Goal: Task Accomplishment & Management: Manage account settings

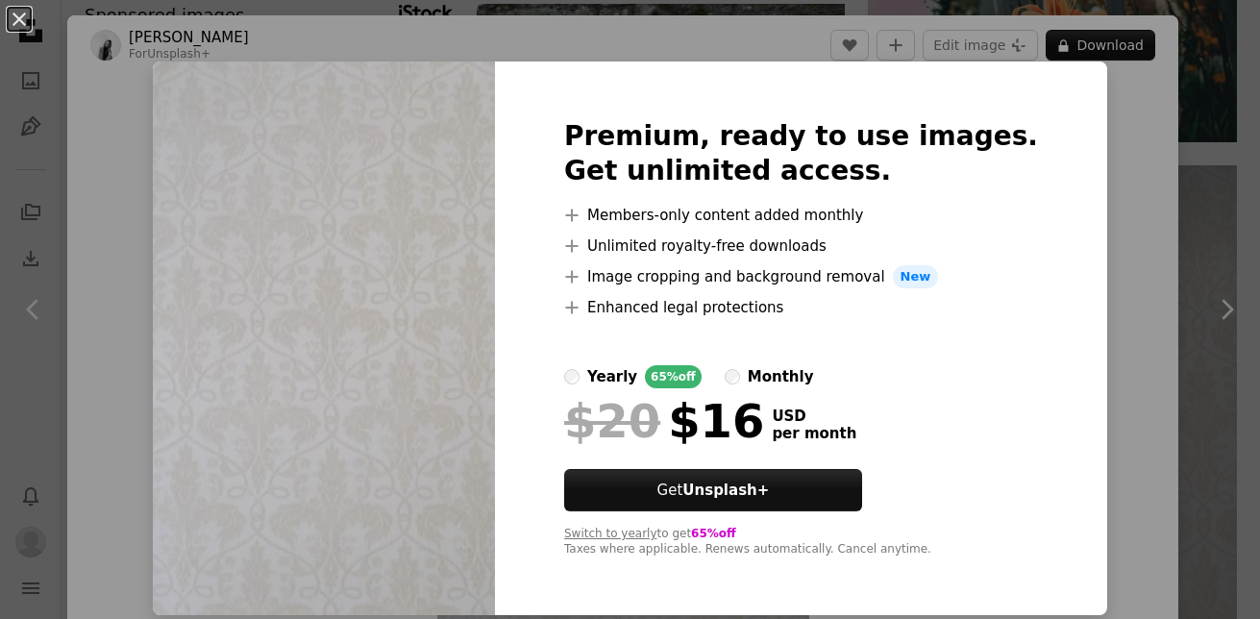
click at [1091, 290] on div "An X shape Premium, ready to use images. Get unlimited access. A plus sign Memb…" at bounding box center [630, 309] width 1260 height 619
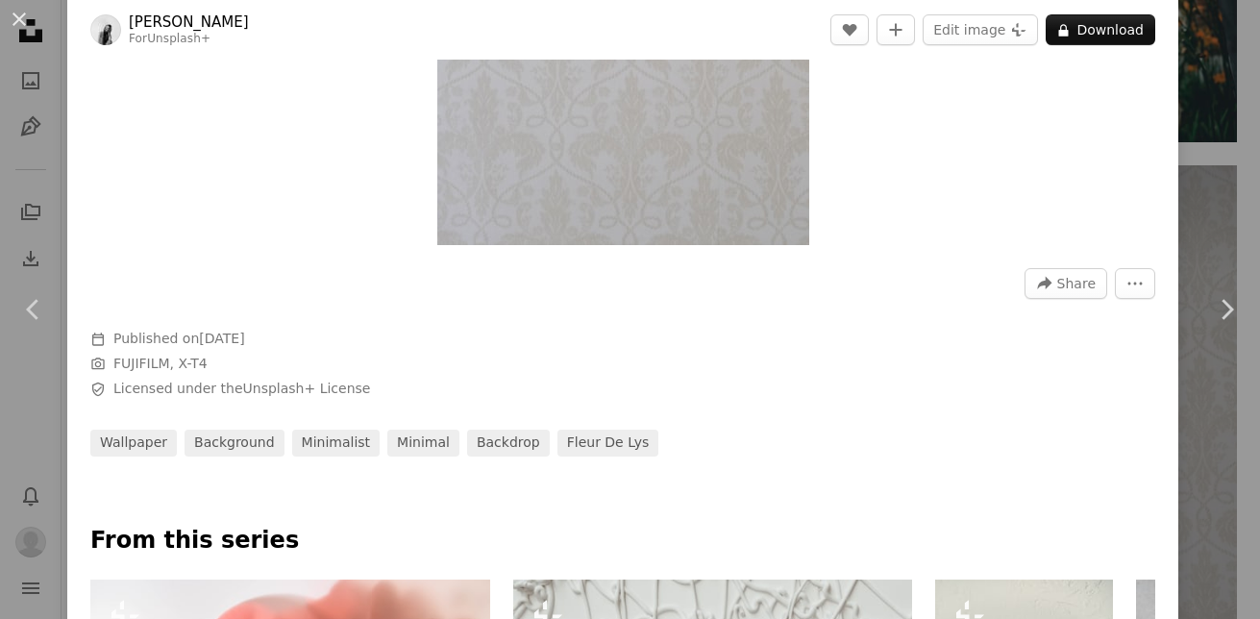
scroll to position [409, 0]
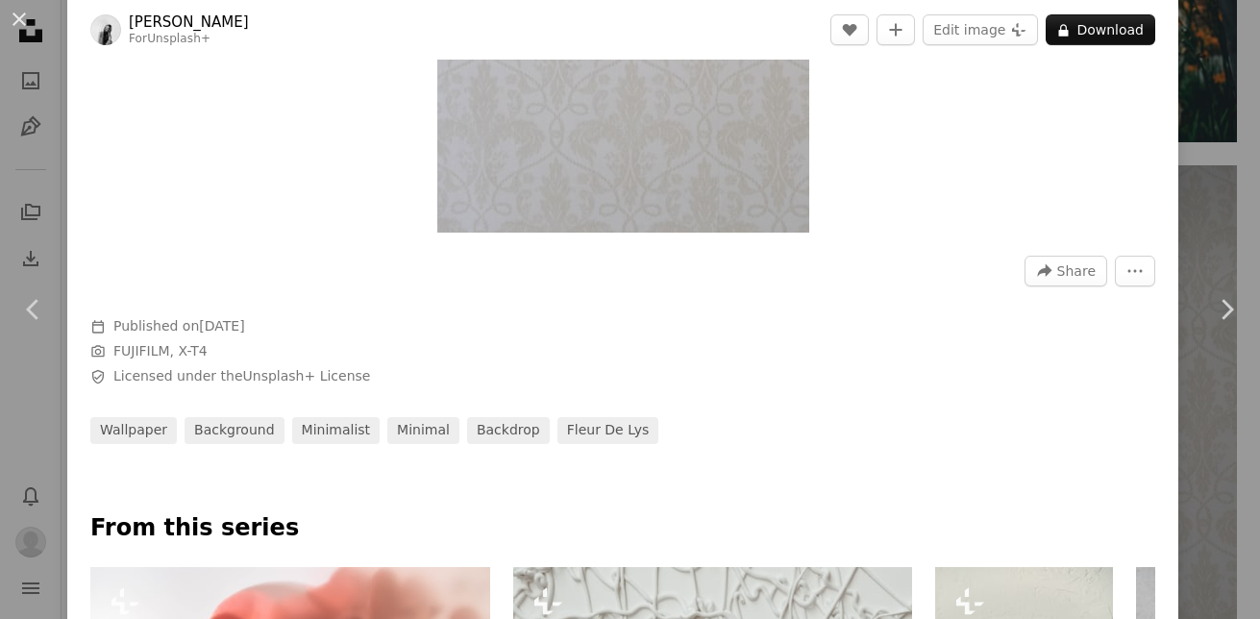
click at [227, 370] on span "Licensed under the Unsplash+ License" at bounding box center [241, 376] width 257 height 19
click at [270, 375] on link "Unsplash+ License" at bounding box center [307, 375] width 128 height 15
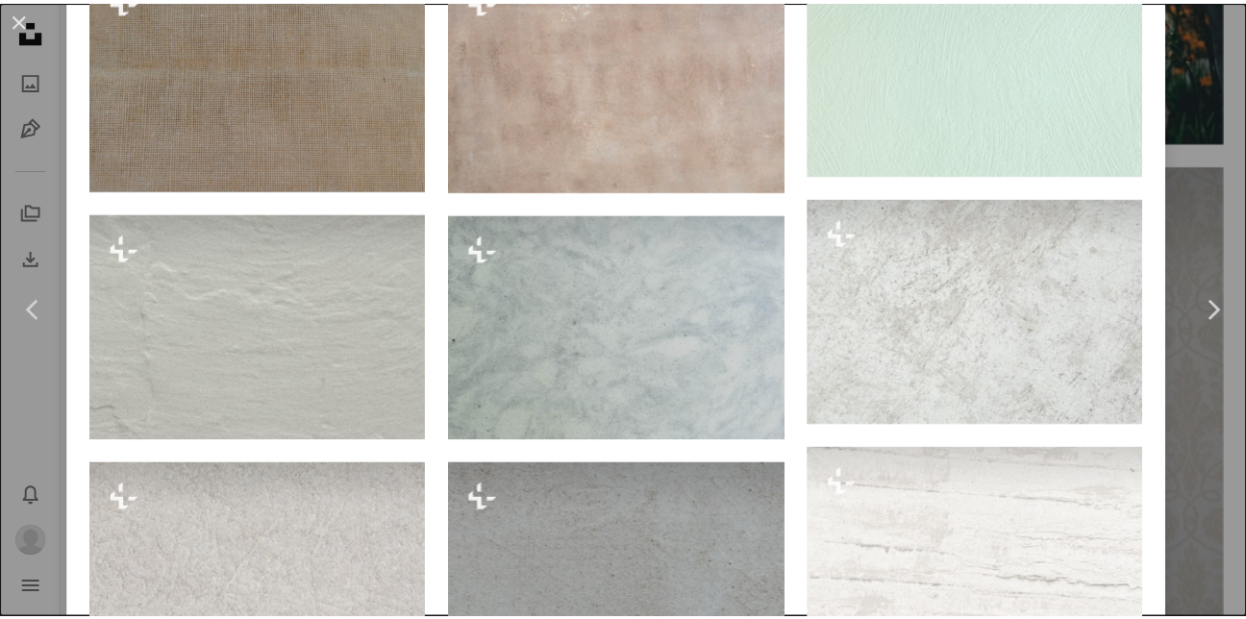
scroll to position [1126, 0]
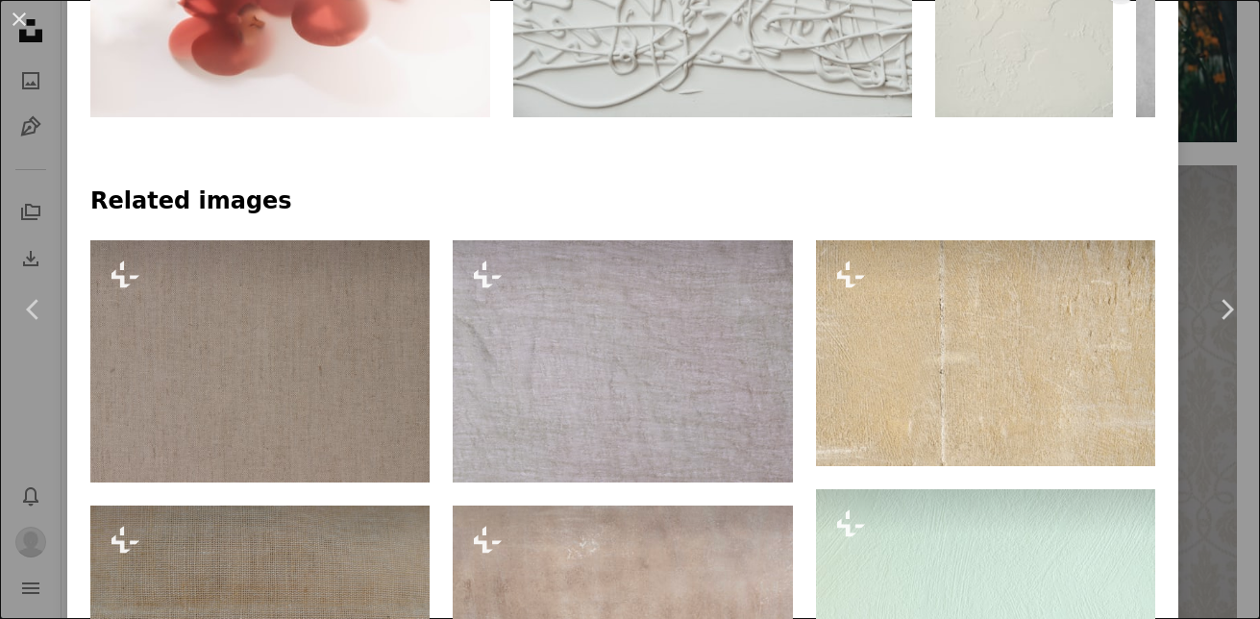
click at [1186, 181] on div "An X shape Chevron left Chevron right [PERSON_NAME] For Unsplash+ A heart A plu…" at bounding box center [630, 309] width 1260 height 619
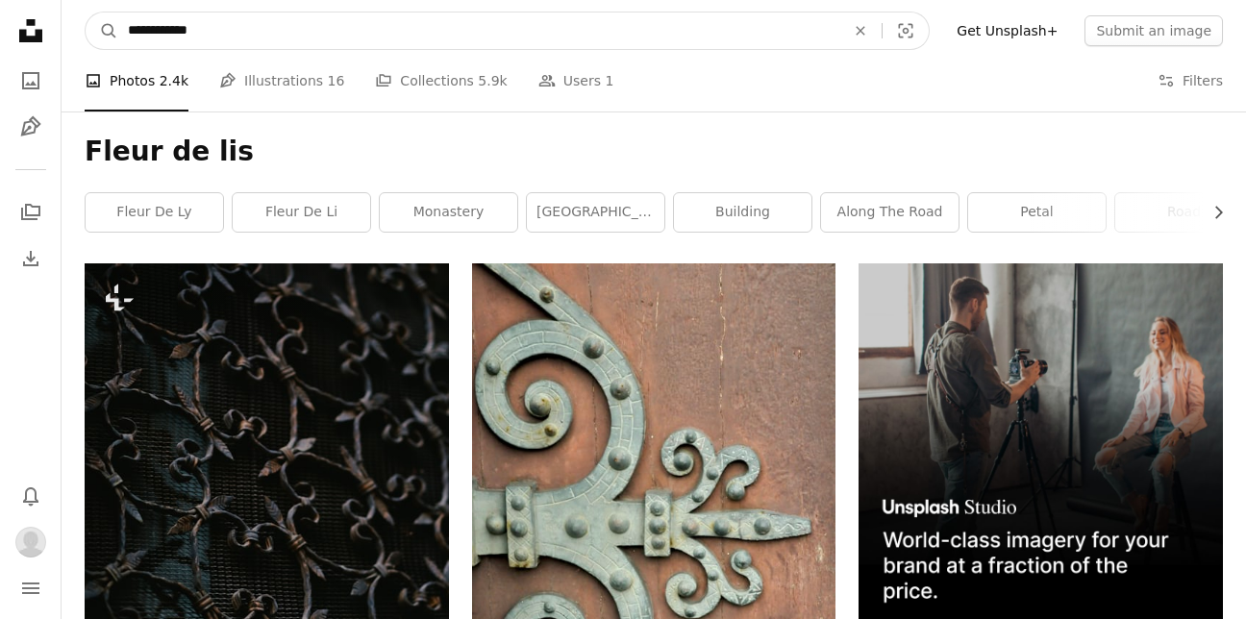
click at [292, 34] on input "**********" at bounding box center [478, 30] width 721 height 37
type input "**********"
click button "A magnifying glass" at bounding box center [102, 30] width 33 height 37
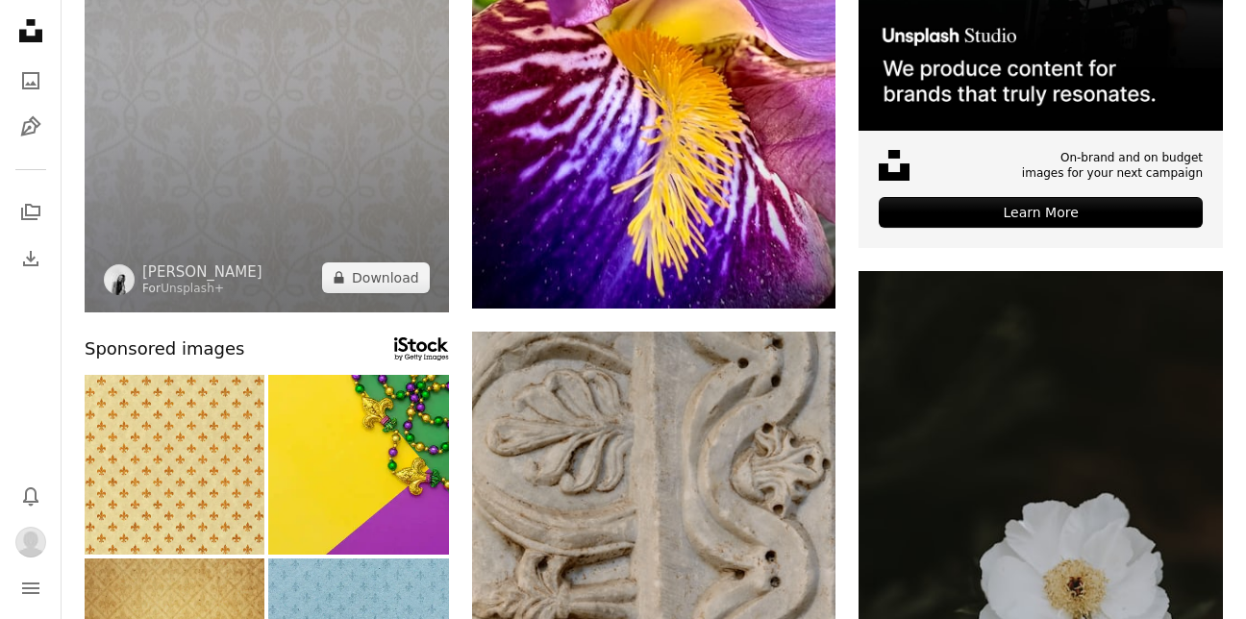
scroll to position [376, 0]
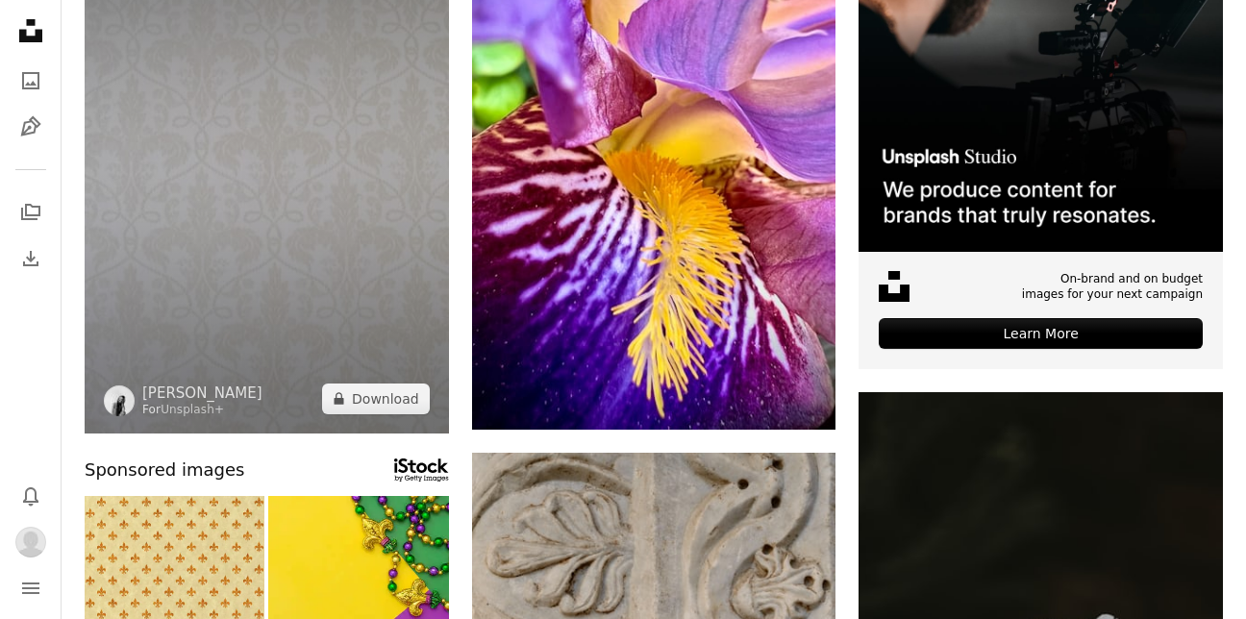
click at [268, 297] on img at bounding box center [267, 161] width 364 height 546
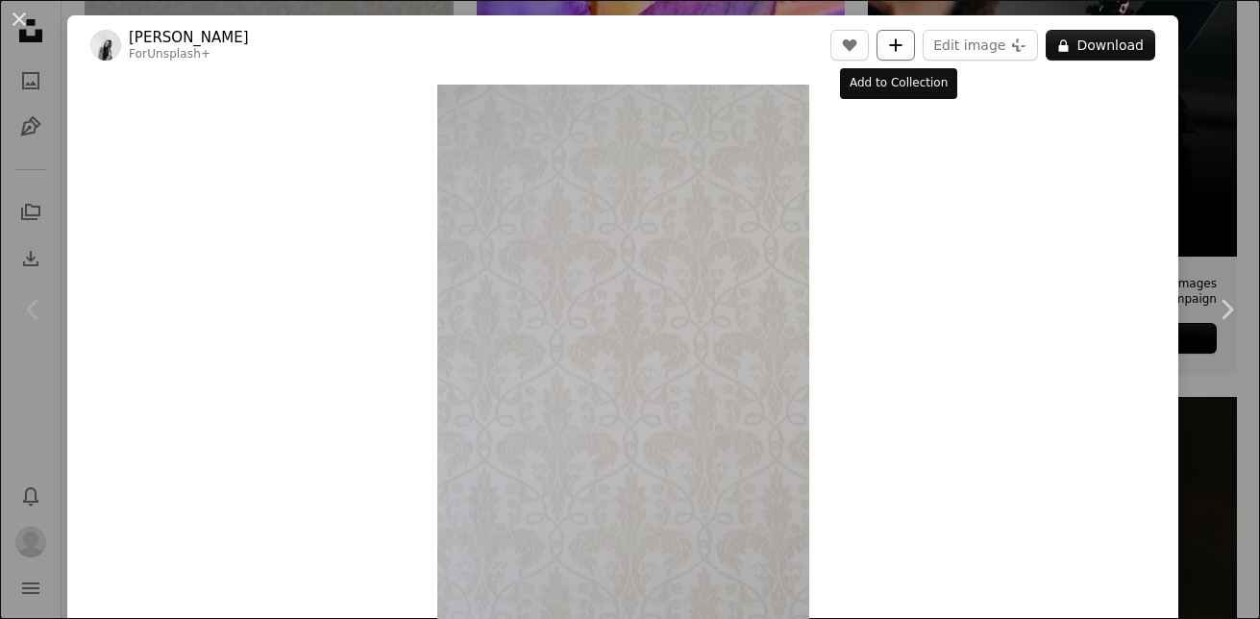
click at [883, 53] on button "A plus sign" at bounding box center [896, 45] width 38 height 31
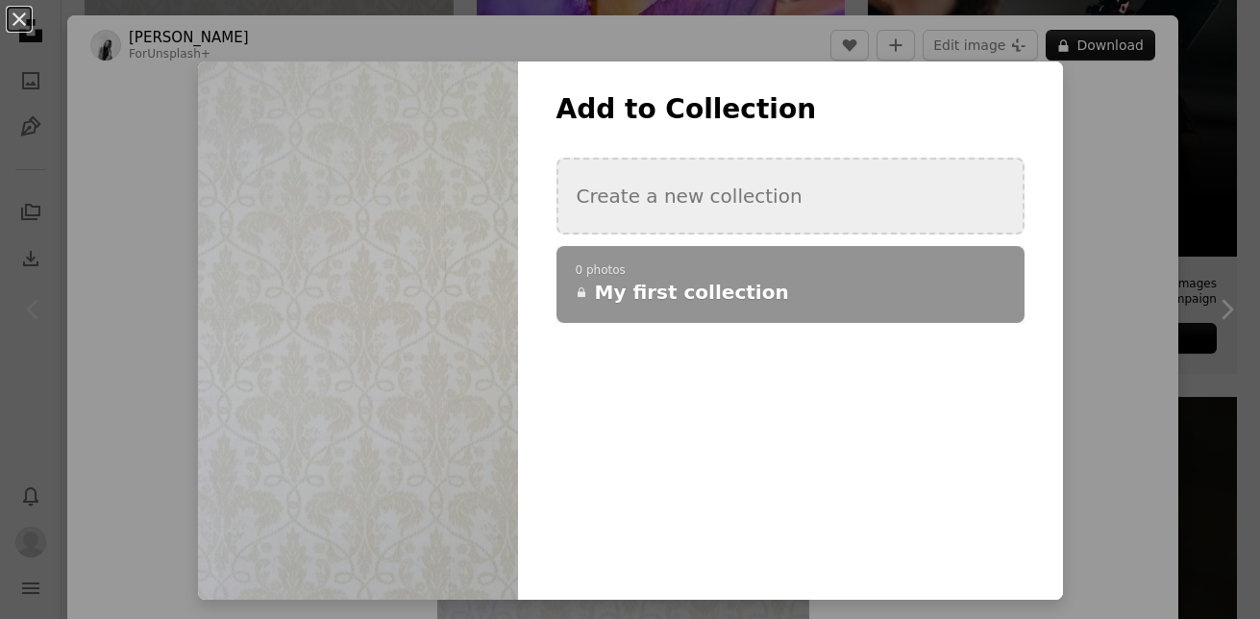
click at [647, 223] on button "Create a new collection" at bounding box center [791, 196] width 468 height 77
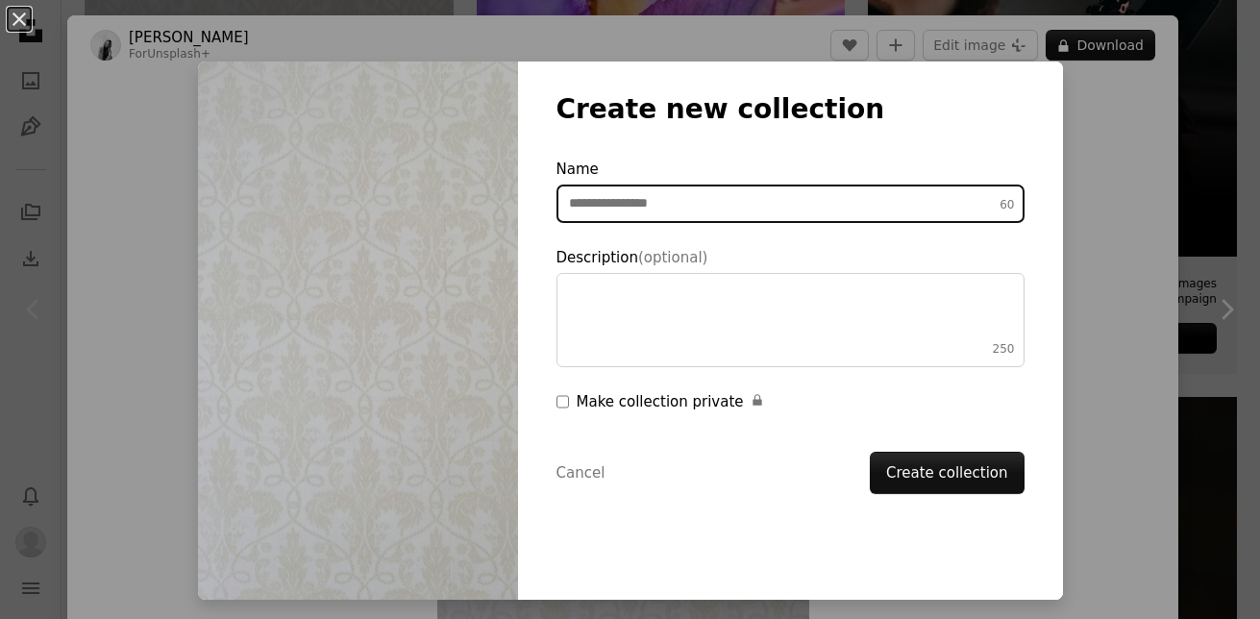
click at [658, 191] on input "Name 60" at bounding box center [791, 204] width 468 height 38
type input "**********"
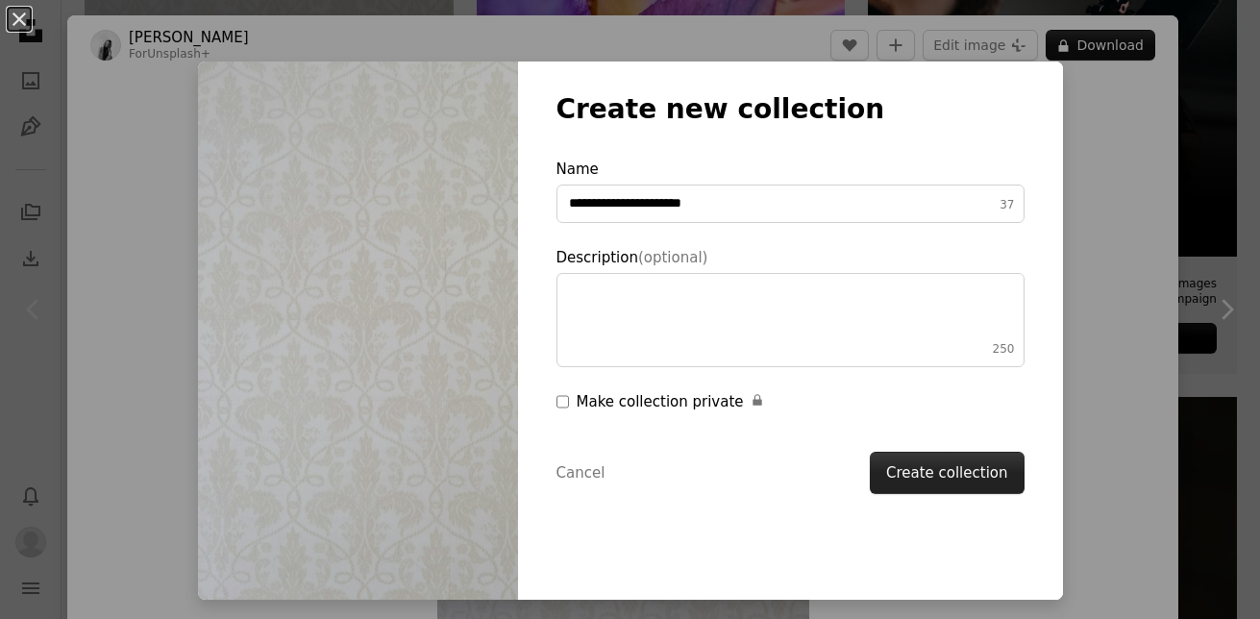
click at [947, 465] on button "Create collection" at bounding box center [947, 473] width 155 height 42
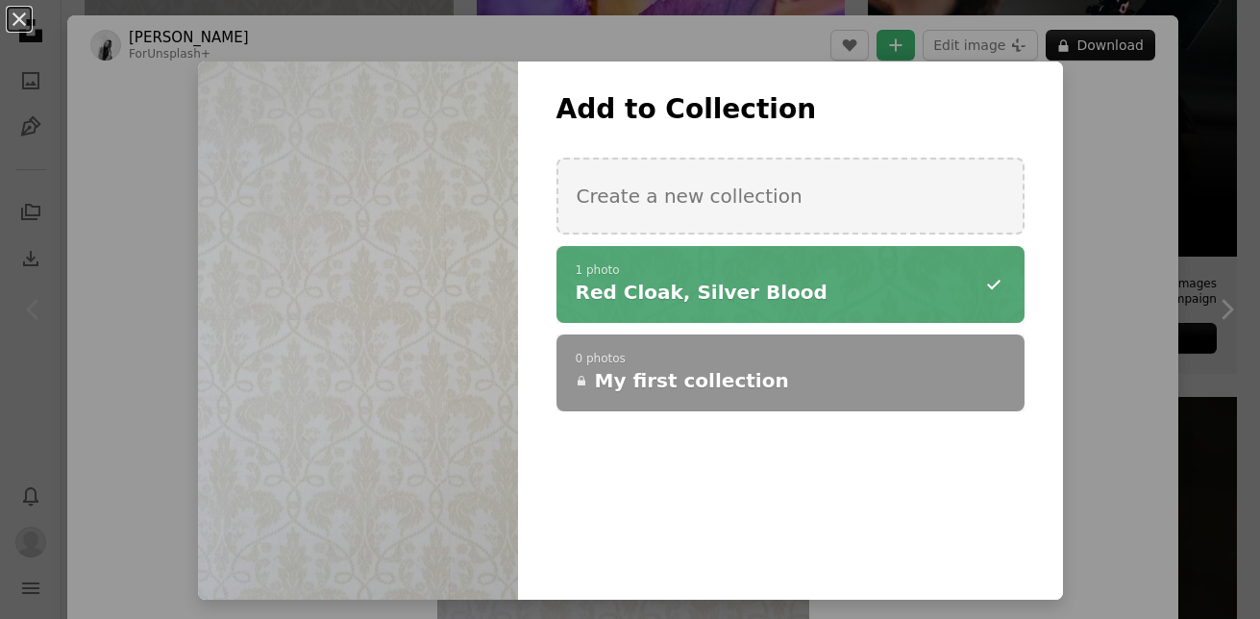
click at [1200, 134] on div "**********" at bounding box center [630, 309] width 1260 height 619
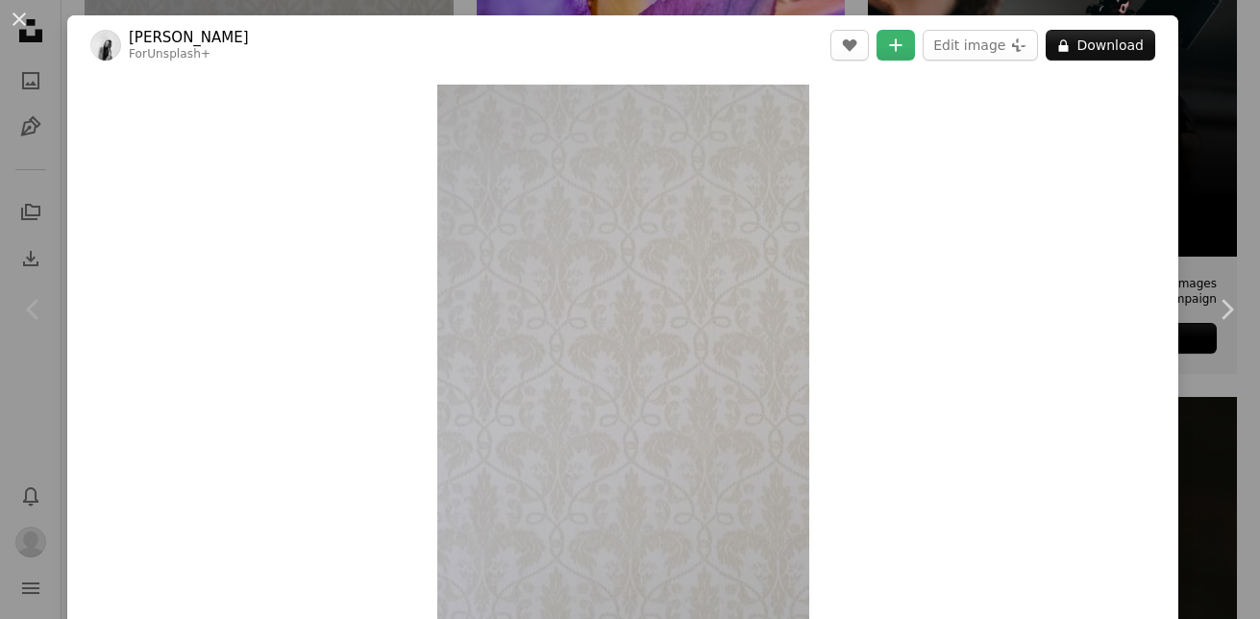
click at [1197, 136] on div "An X shape Chevron left Chevron right [PERSON_NAME] For Unsplash+ A heart A plu…" at bounding box center [630, 309] width 1260 height 619
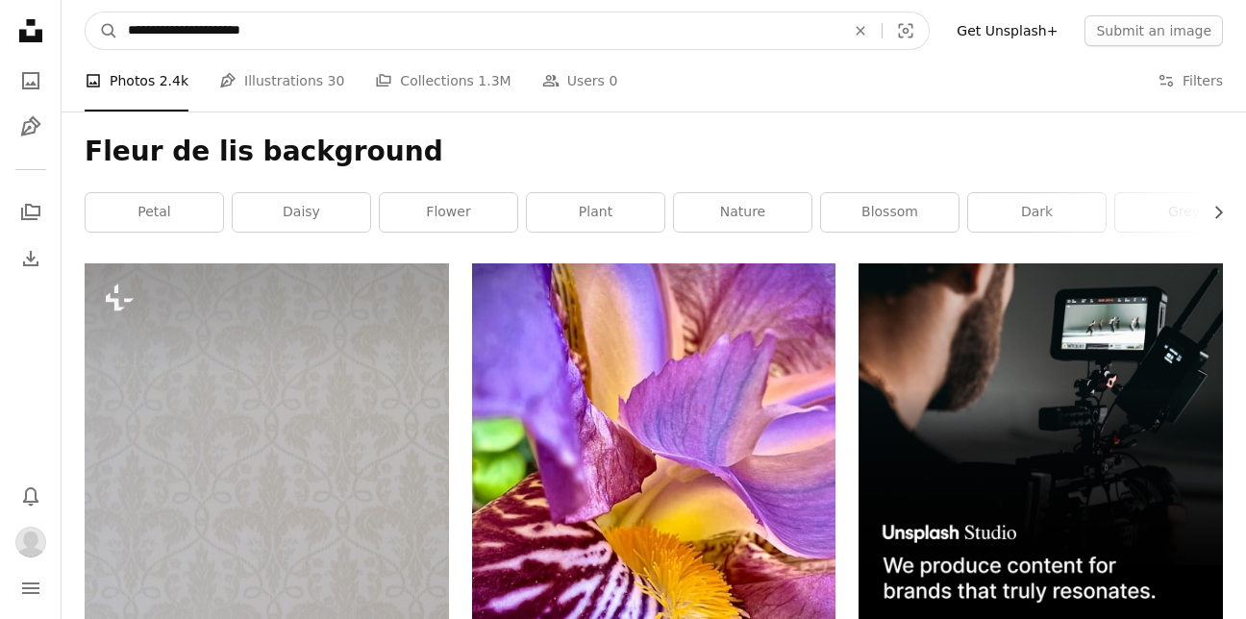
drag, startPoint x: 189, startPoint y: 31, endPoint x: 71, endPoint y: 36, distance: 118.3
click at [71, 36] on nav "**********" at bounding box center [654, 31] width 1184 height 62
type input "**********"
click button "A magnifying glass" at bounding box center [102, 30] width 33 height 37
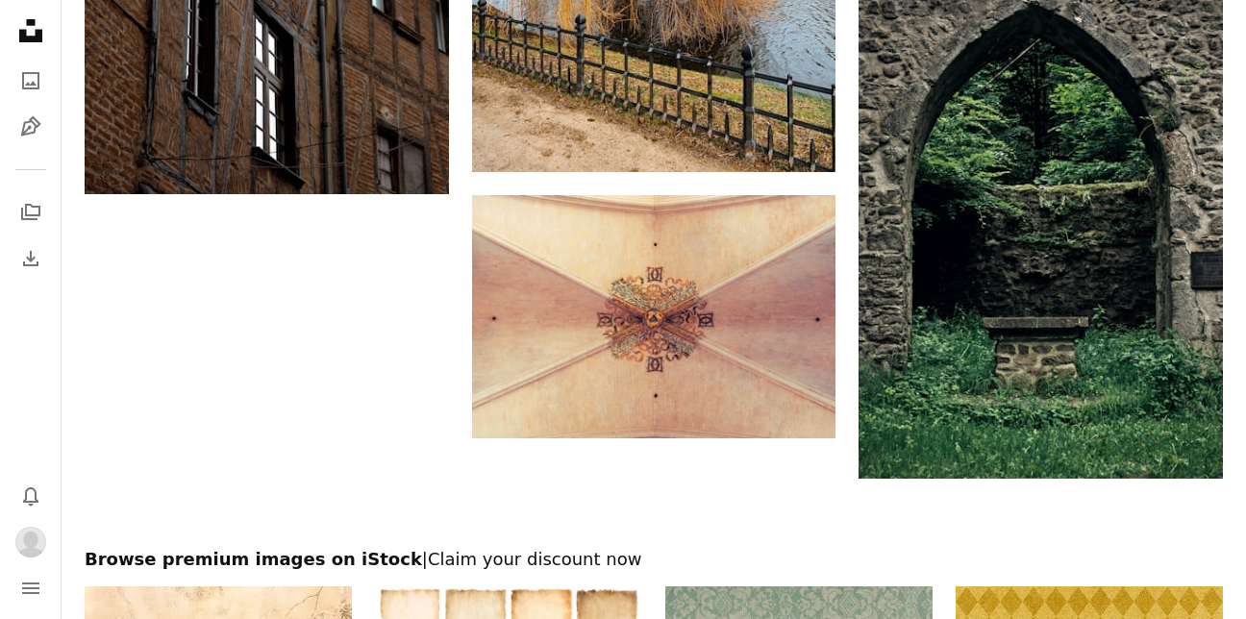
scroll to position [3254, 0]
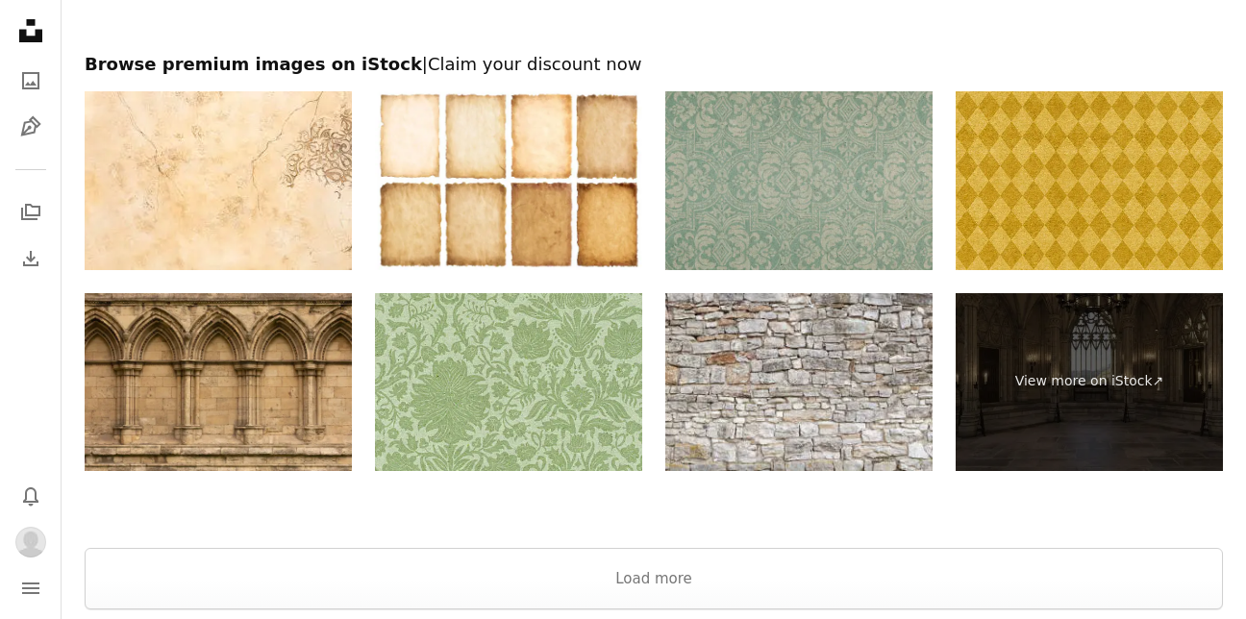
click at [422, 71] on span "| Claim your discount now" at bounding box center [532, 64] width 220 height 20
click at [320, 65] on h2 "Browse premium images on iStock | Claim your discount now" at bounding box center [654, 64] width 1138 height 23
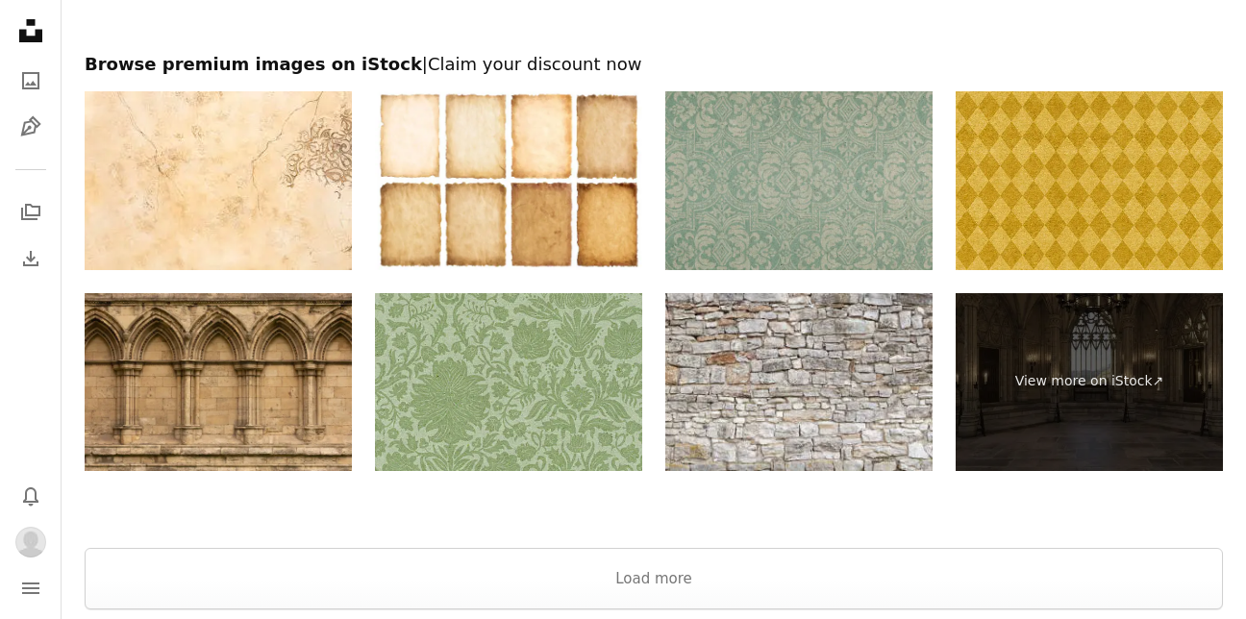
click at [546, 347] on img at bounding box center [508, 382] width 267 height 178
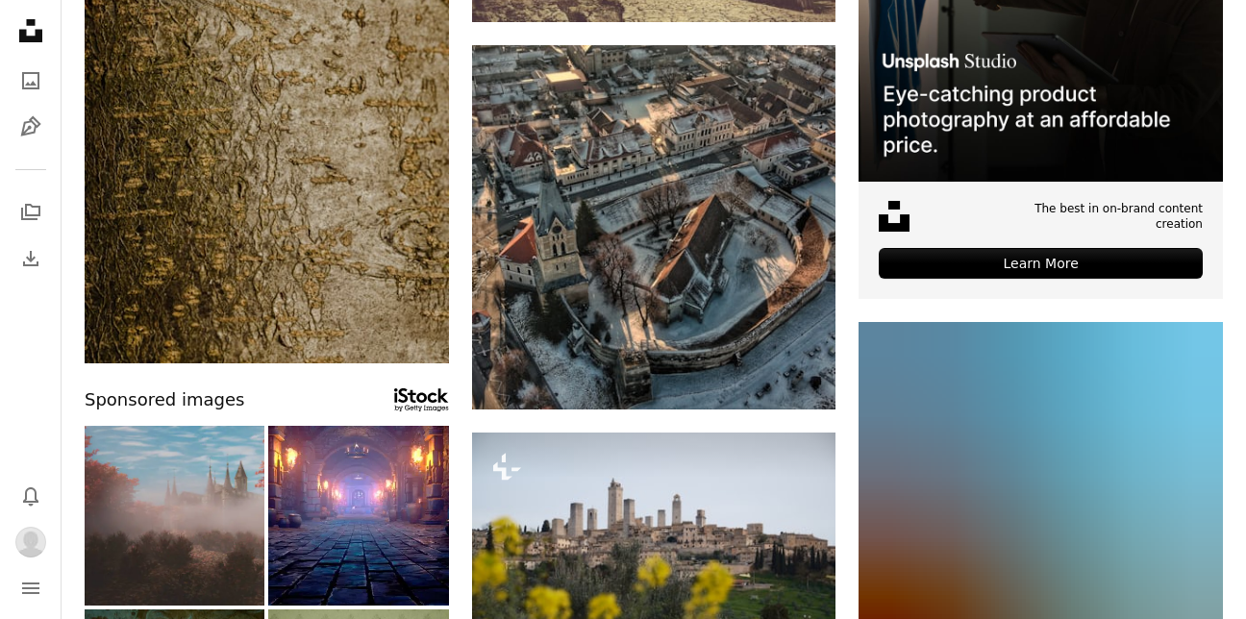
scroll to position [213, 0]
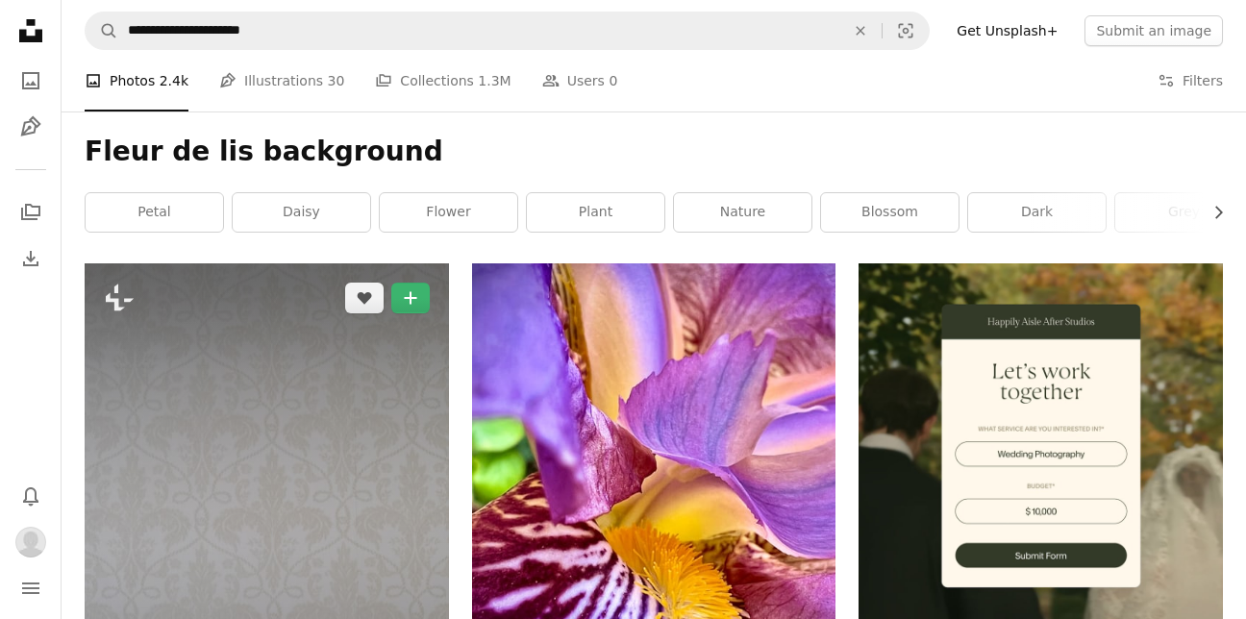
click at [331, 360] on img at bounding box center [267, 536] width 364 height 546
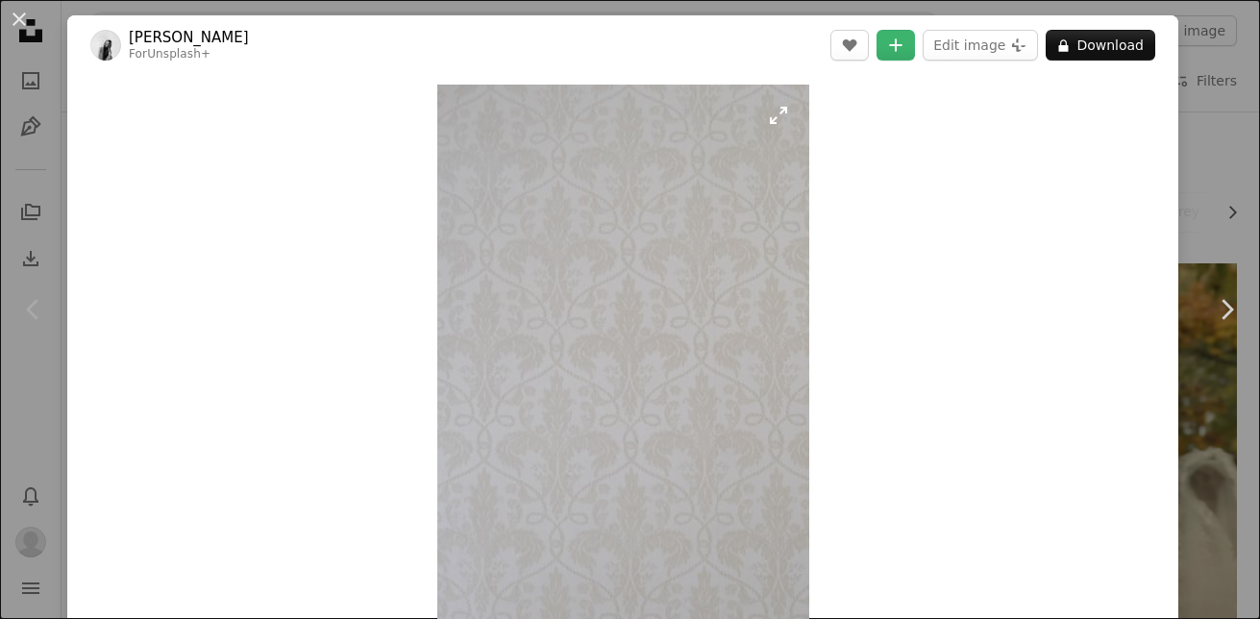
click at [666, 279] on img "Zoom in on this image" at bounding box center [623, 364] width 372 height 558
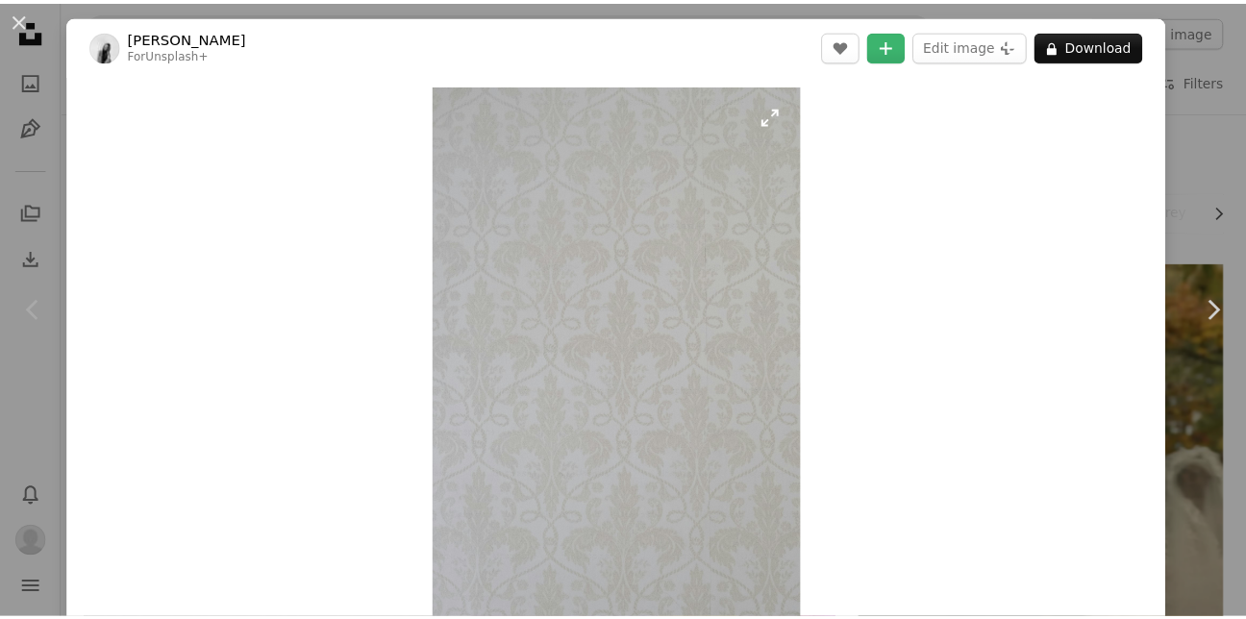
scroll to position [24, 0]
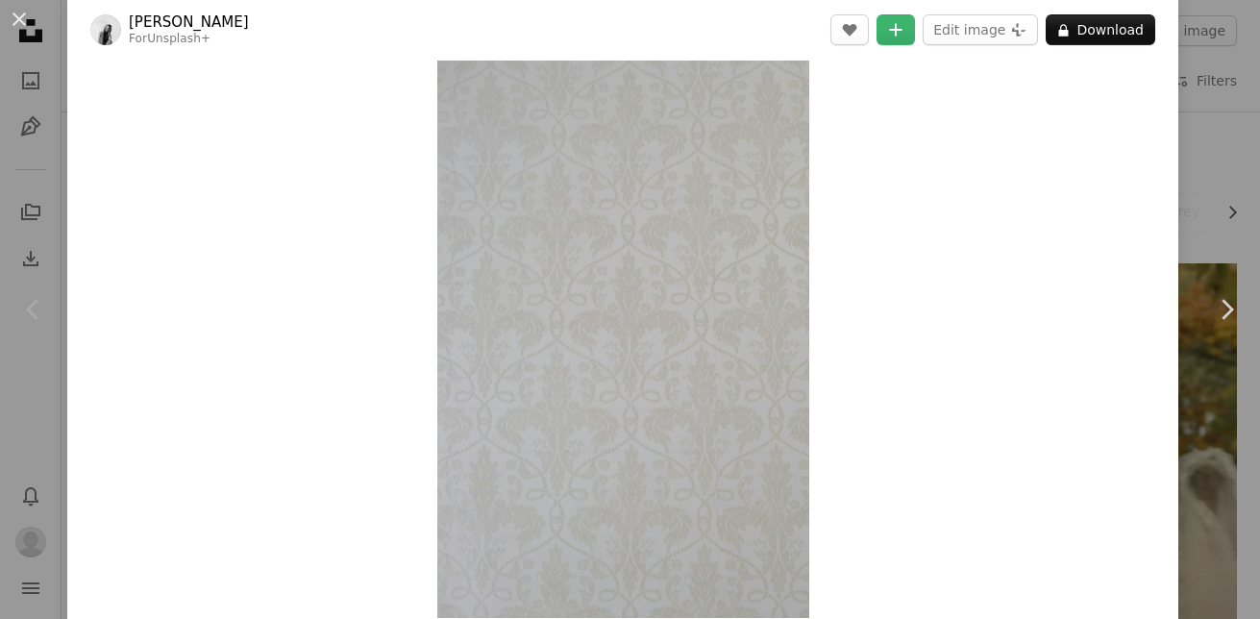
click at [1161, 84] on div "Zoom in" at bounding box center [622, 339] width 1111 height 577
click at [1203, 115] on div "An X shape Chevron left Chevron right [PERSON_NAME] For Unsplash+ A heart A plu…" at bounding box center [630, 309] width 1260 height 619
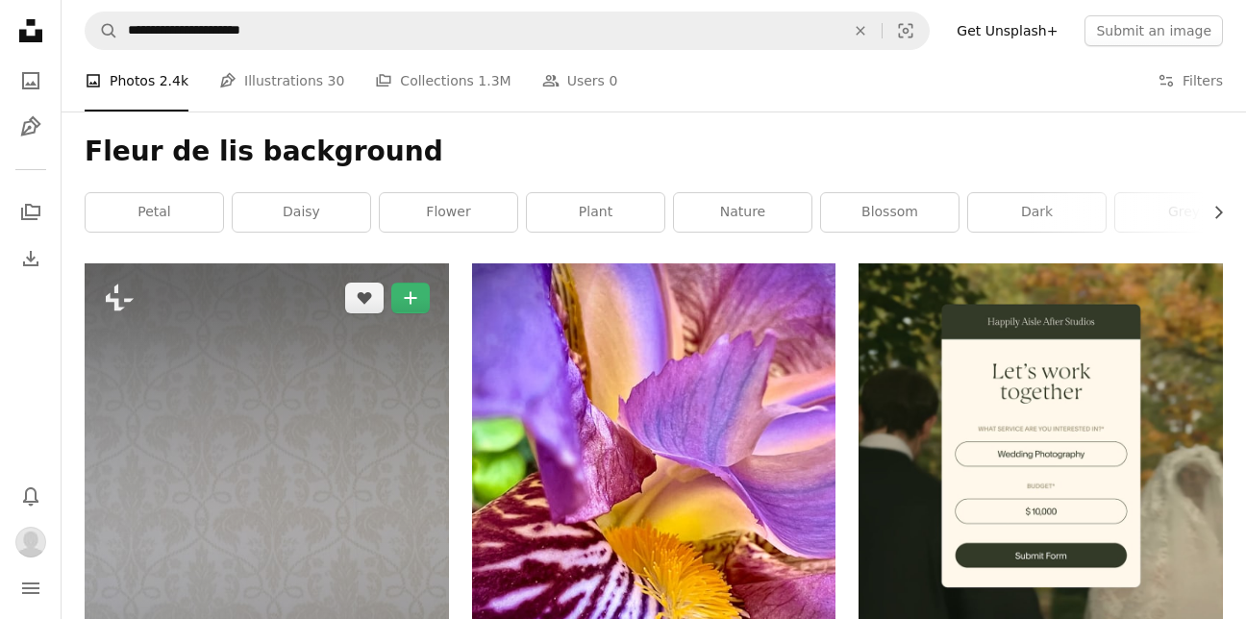
click at [223, 365] on img at bounding box center [267, 536] width 364 height 546
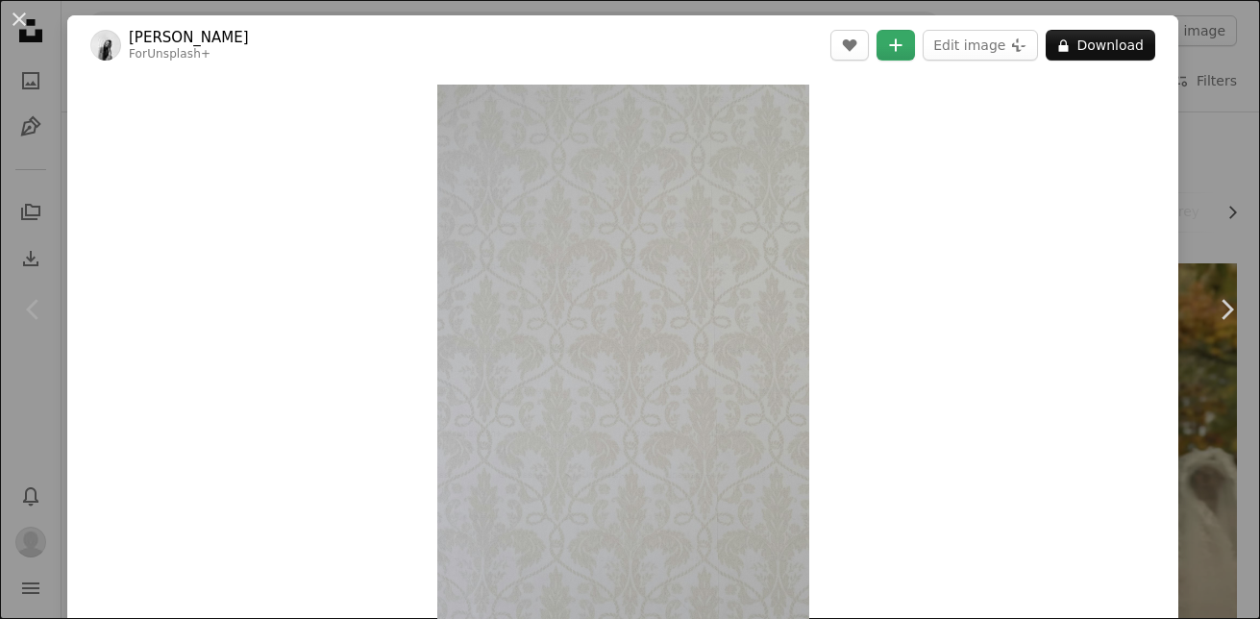
click at [894, 48] on icon "Add to Collection" at bounding box center [896, 44] width 12 height 12
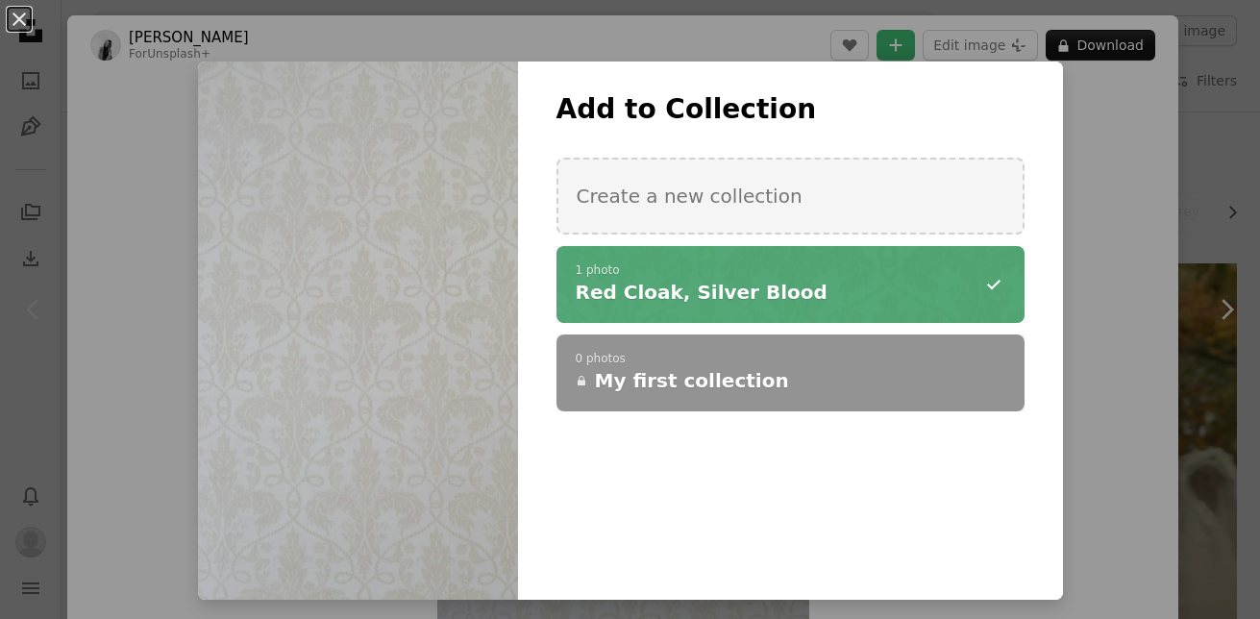
click at [1159, 220] on div "An X shape Add to Collection Create a new collection A checkmark A minus sign 1…" at bounding box center [630, 309] width 1260 height 619
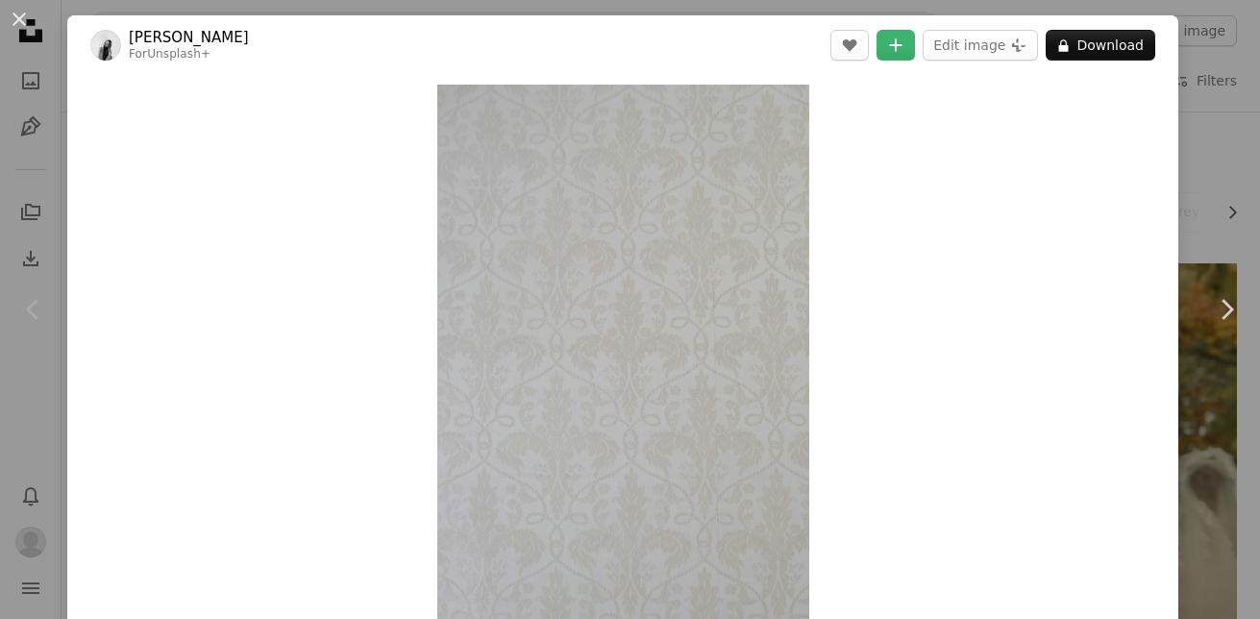
click at [1208, 191] on div "An X shape Chevron left Chevron right [PERSON_NAME] For Unsplash+ A heart A plu…" at bounding box center [630, 309] width 1260 height 619
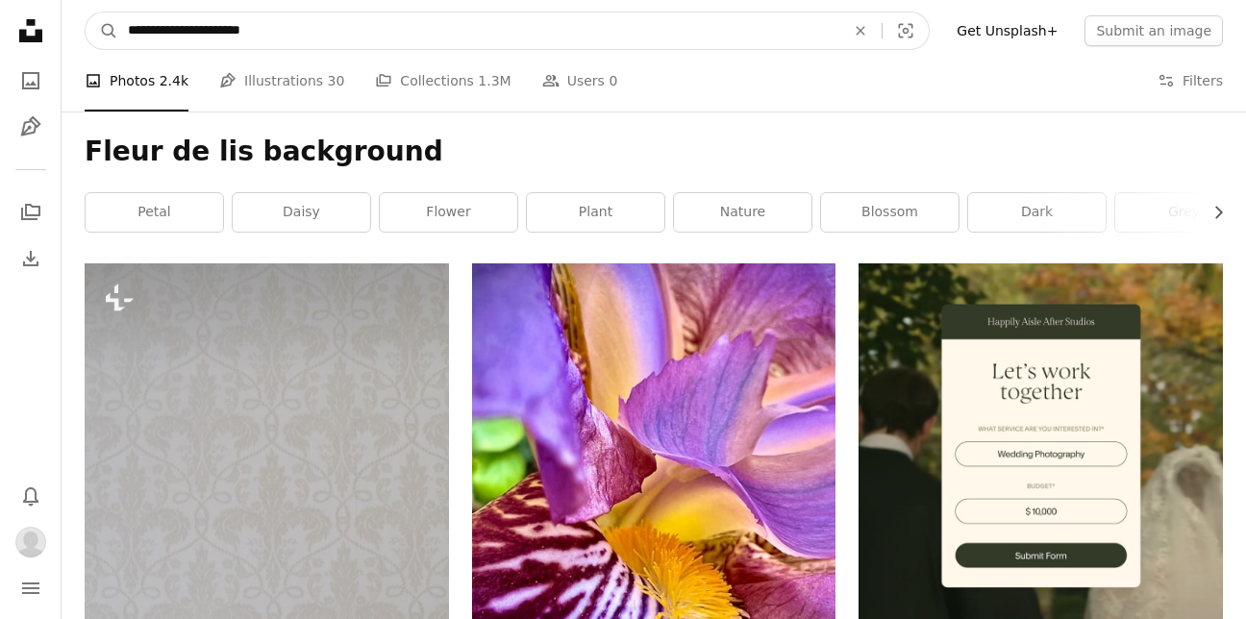
click at [617, 21] on input "**********" at bounding box center [478, 30] width 721 height 37
type input "******"
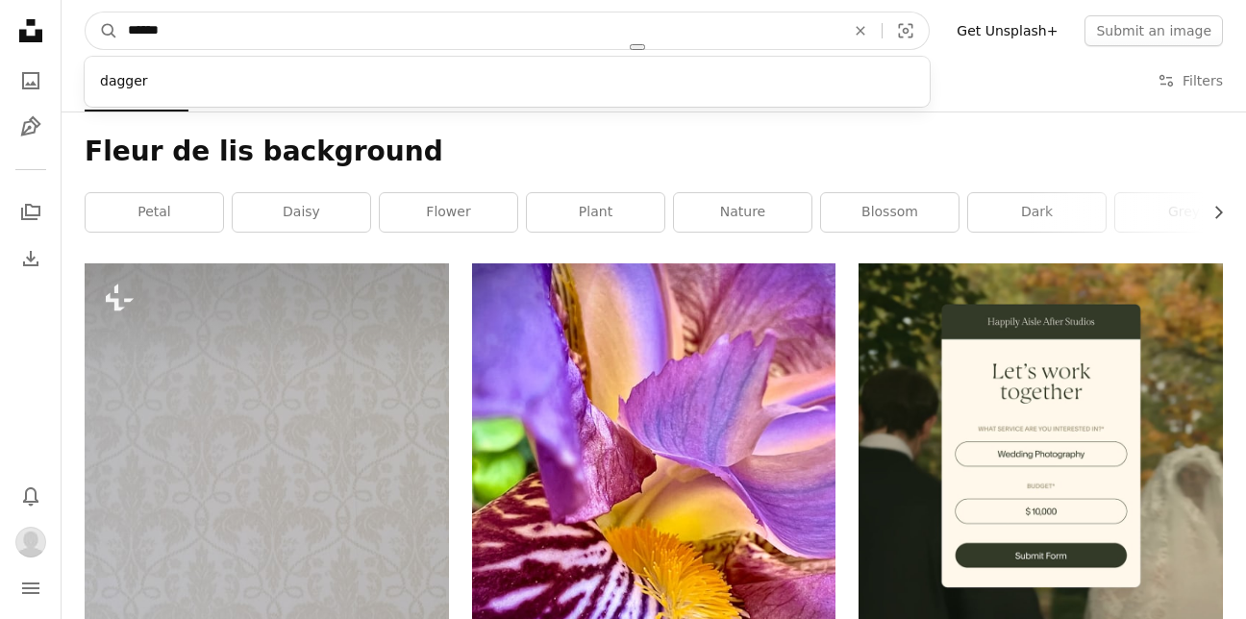
click button "A magnifying glass" at bounding box center [102, 30] width 33 height 37
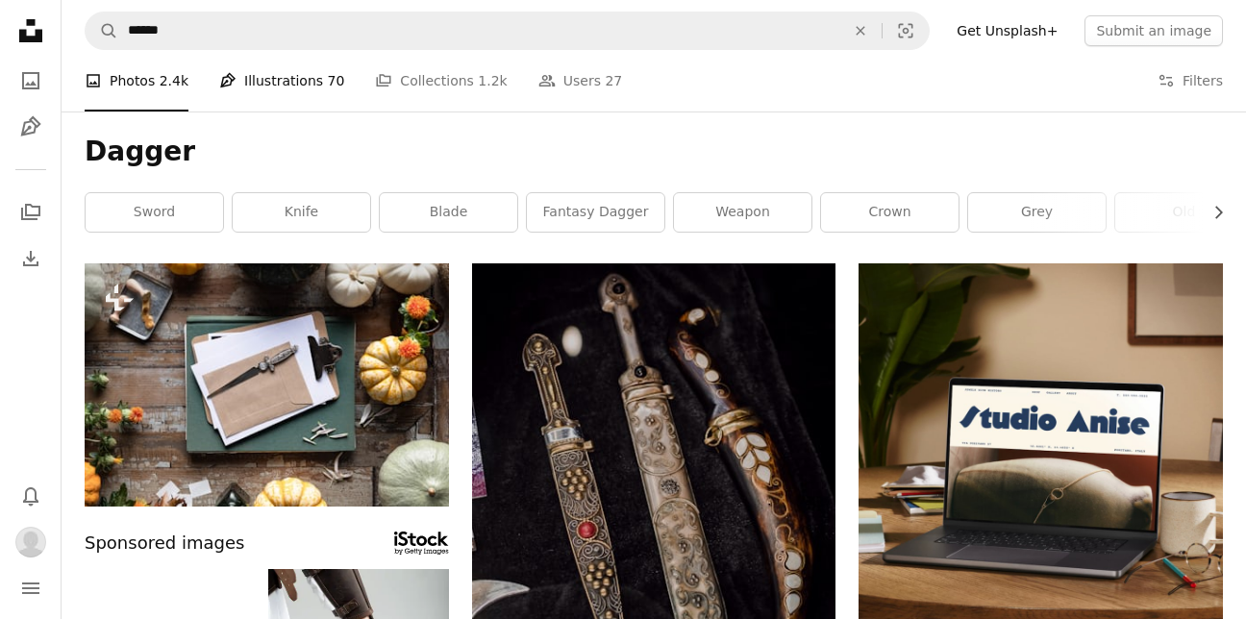
click at [260, 87] on link "Pen Tool Illustrations 70" at bounding box center [281, 81] width 125 height 62
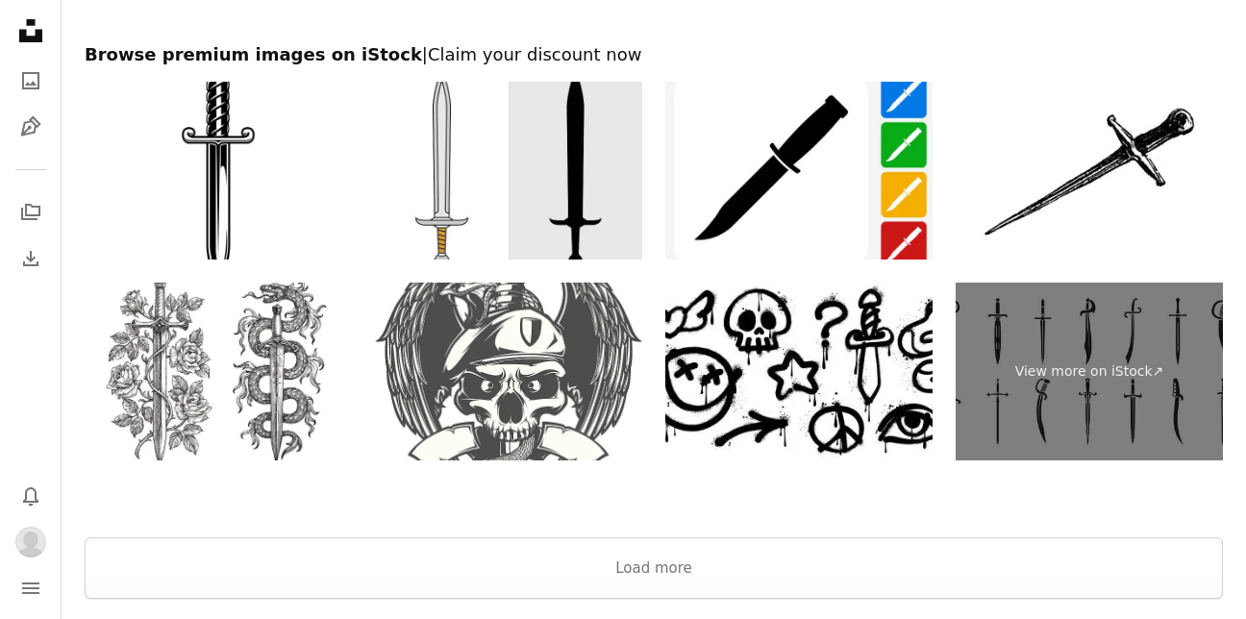
scroll to position [3876, 0]
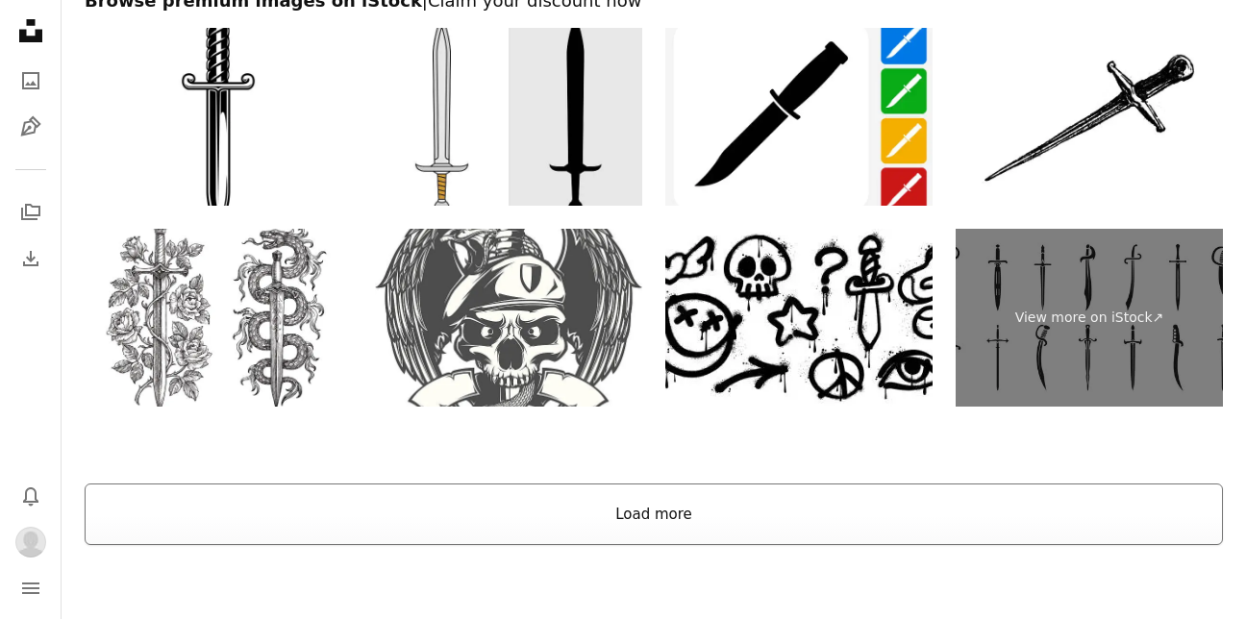
click at [657, 505] on button "Load more" at bounding box center [654, 514] width 1138 height 62
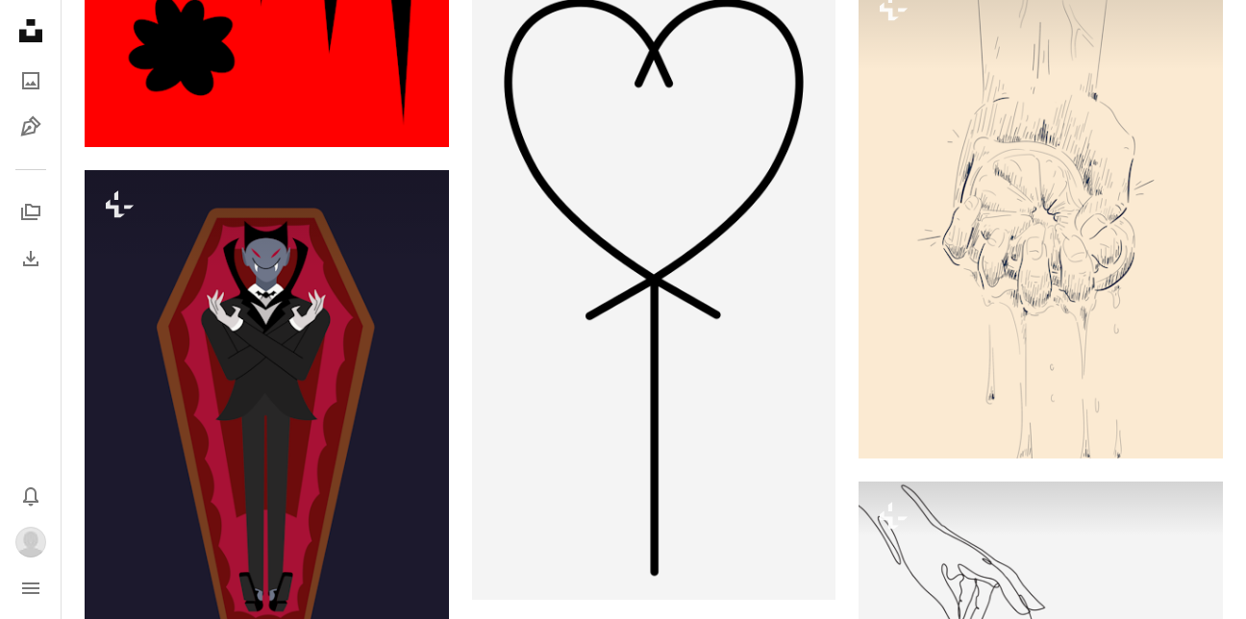
scroll to position [5694, 0]
